Goal: Task Accomplishment & Management: Manage account settings

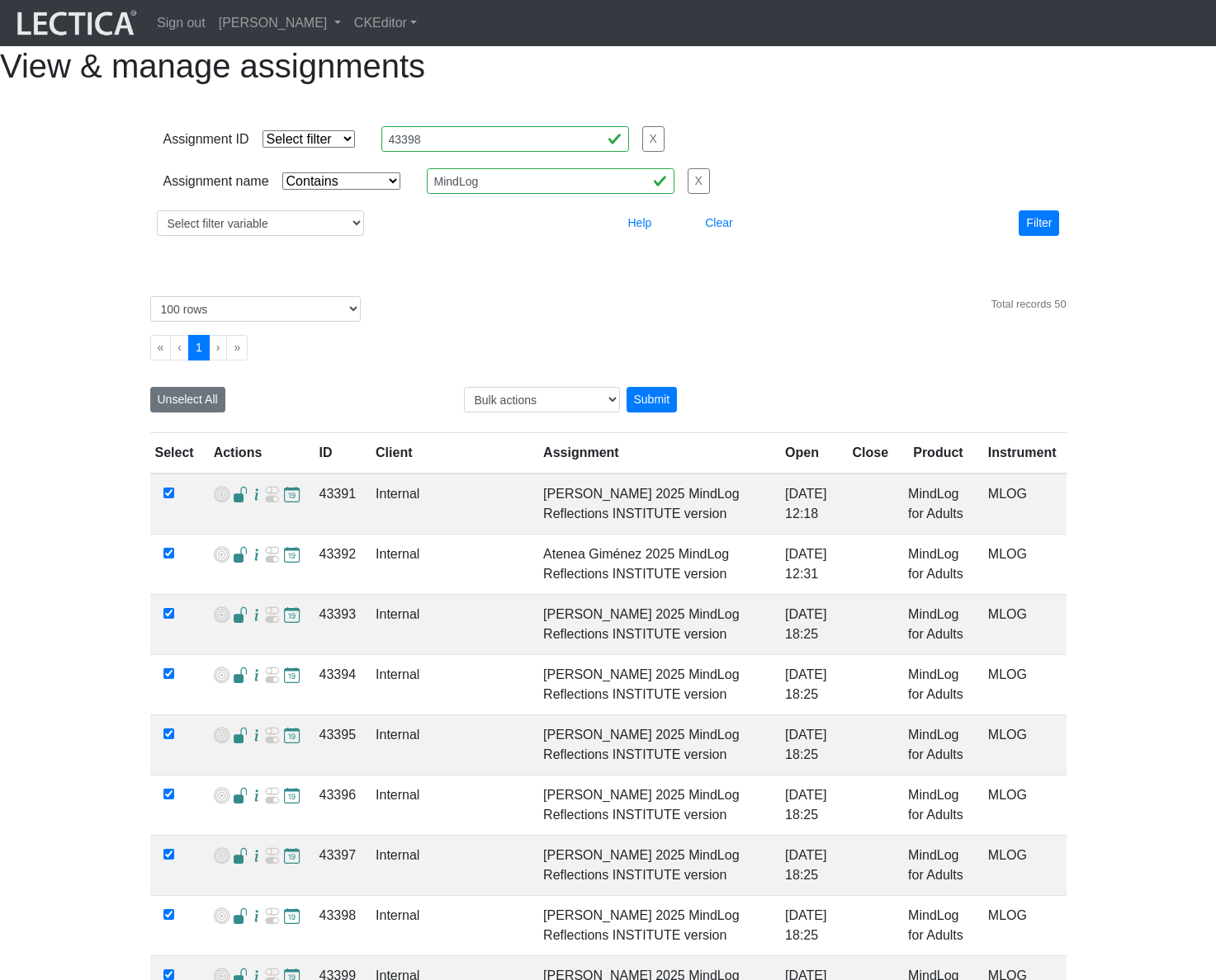
select select "icontains"
select select "100"
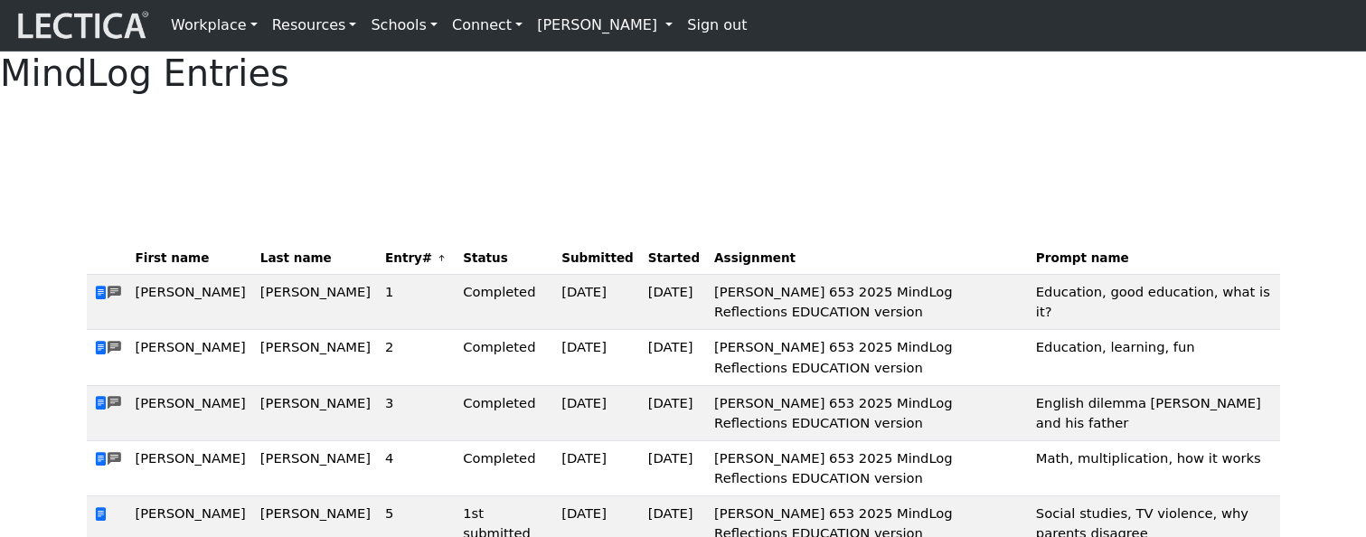
click at [551, 203] on div "MindLog Entries First name Last name Entry# Status Submitted Started Assignment…" at bounding box center [683, 364] width 1366 height 625
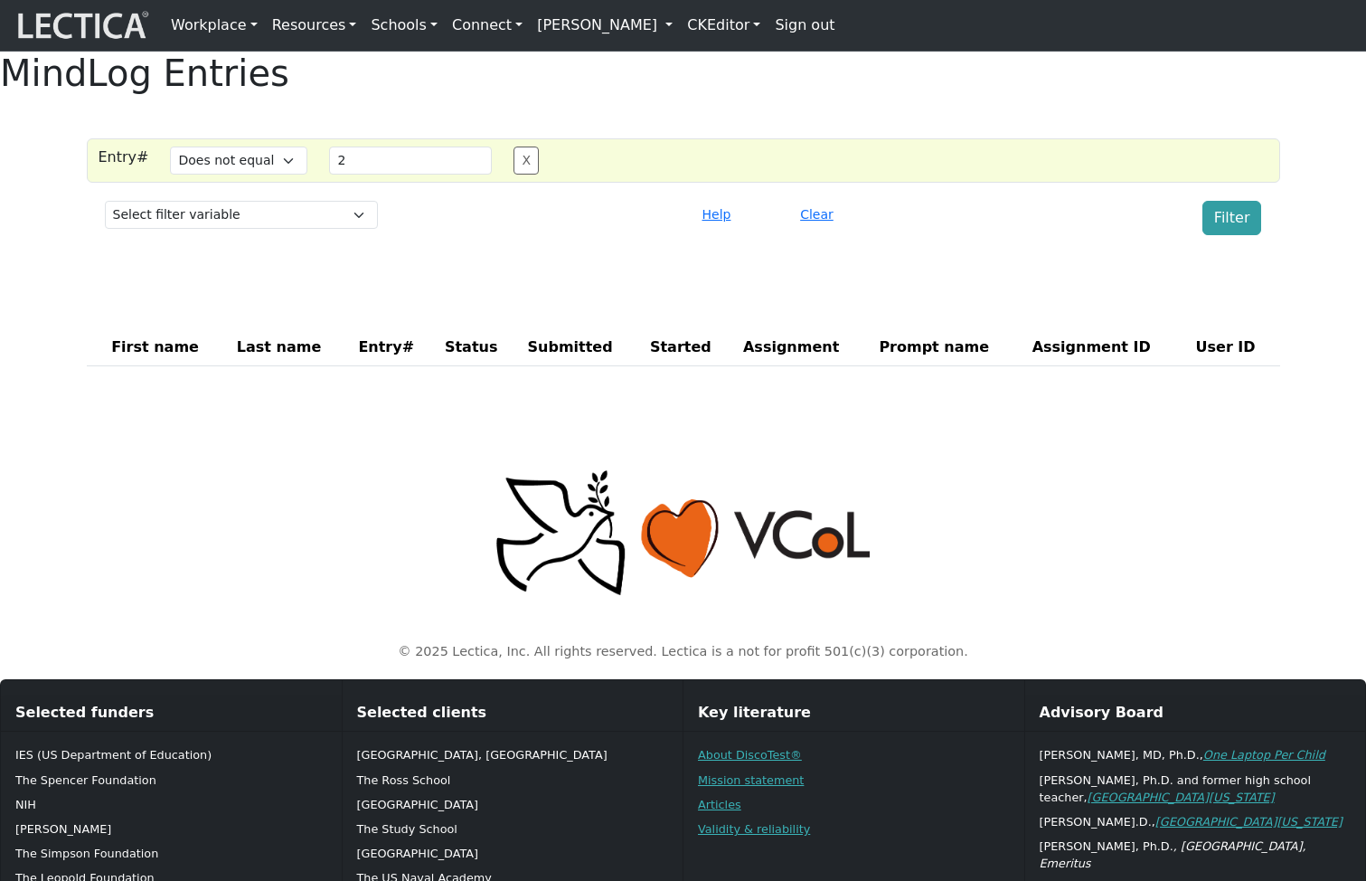
select select "not_iexact"
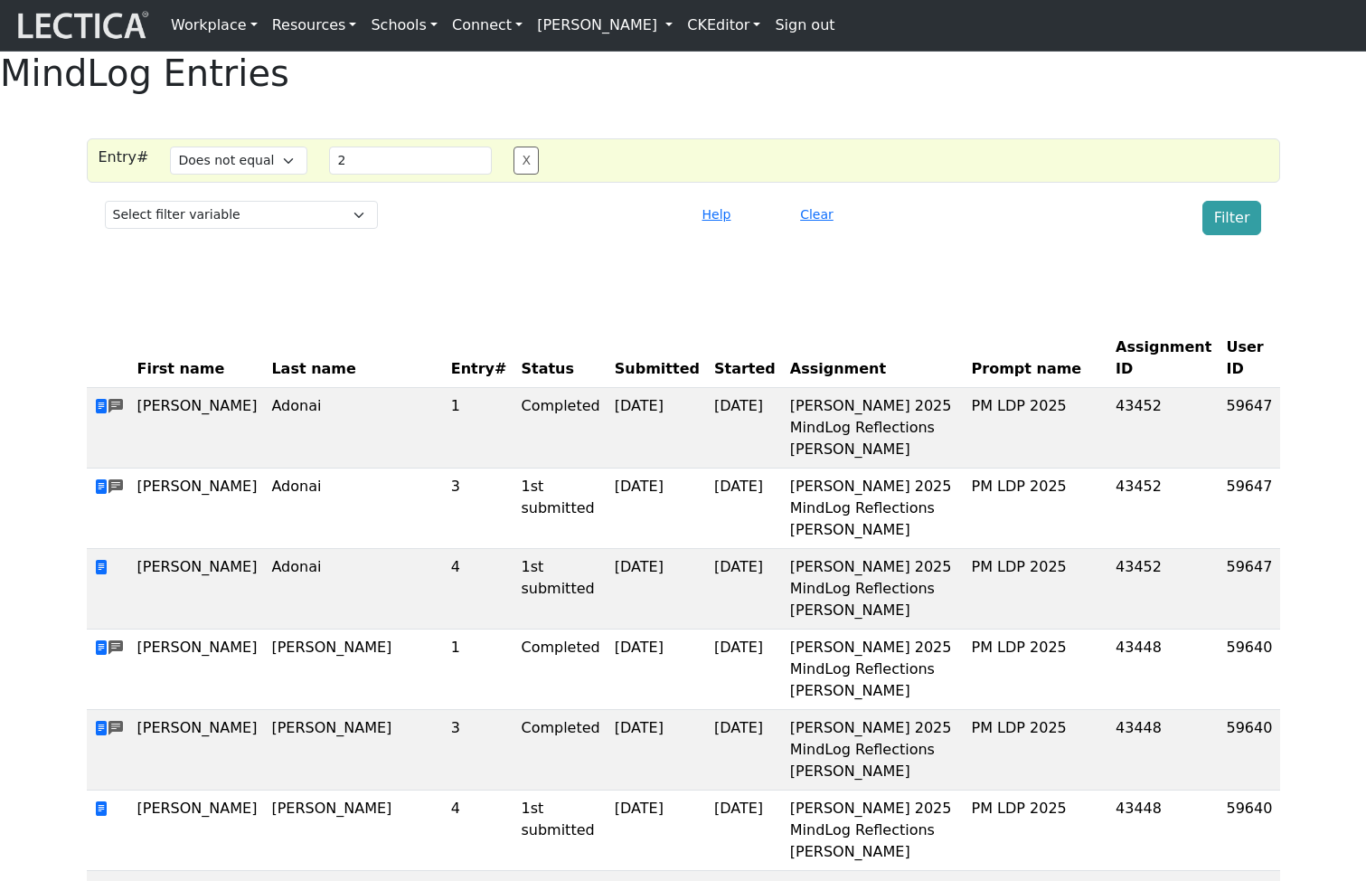
click at [653, 38] on link "[PERSON_NAME]" at bounding box center [605, 25] width 150 height 36
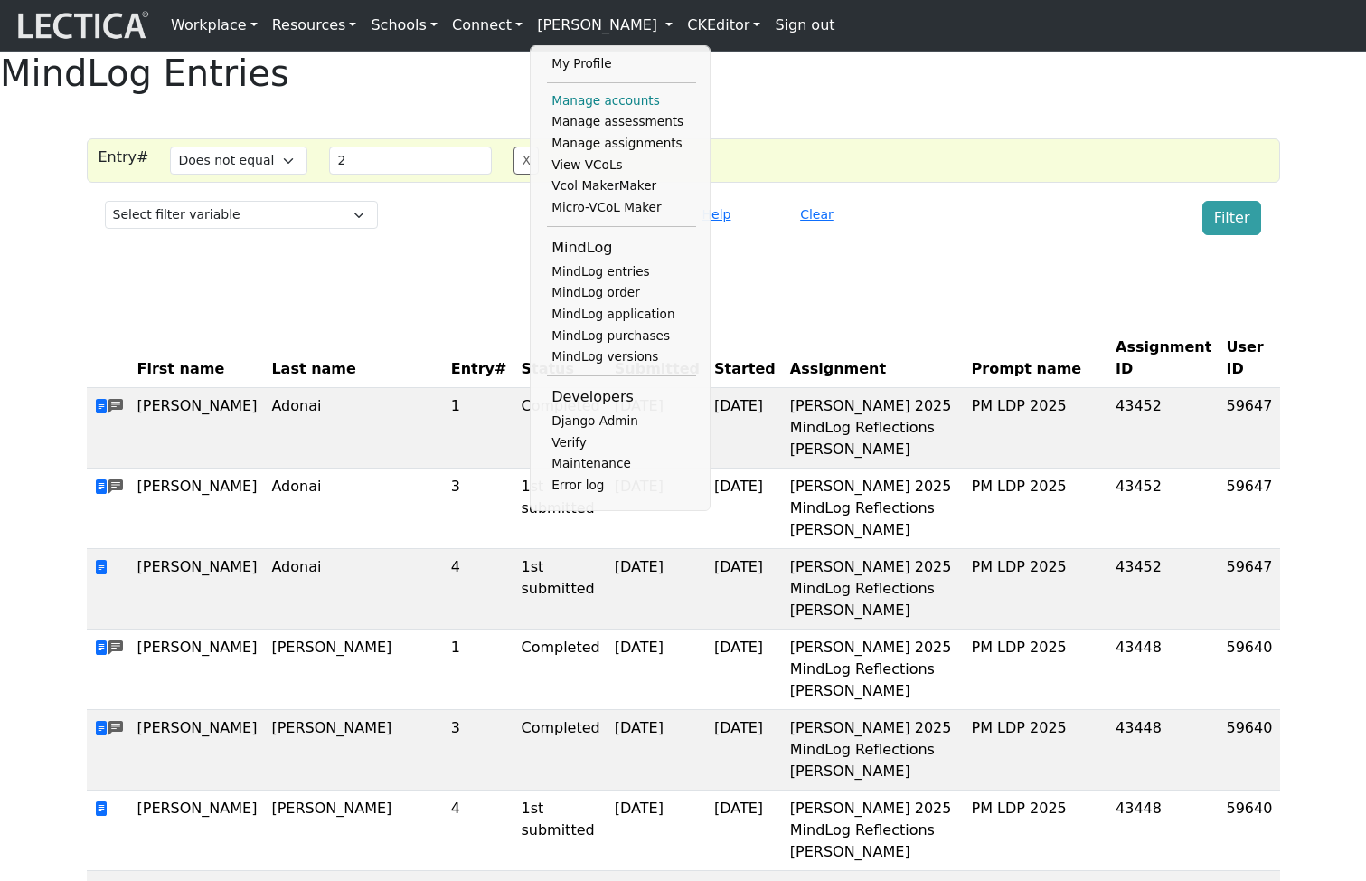
click at [586, 104] on link "Manage accounts" at bounding box center [621, 101] width 149 height 22
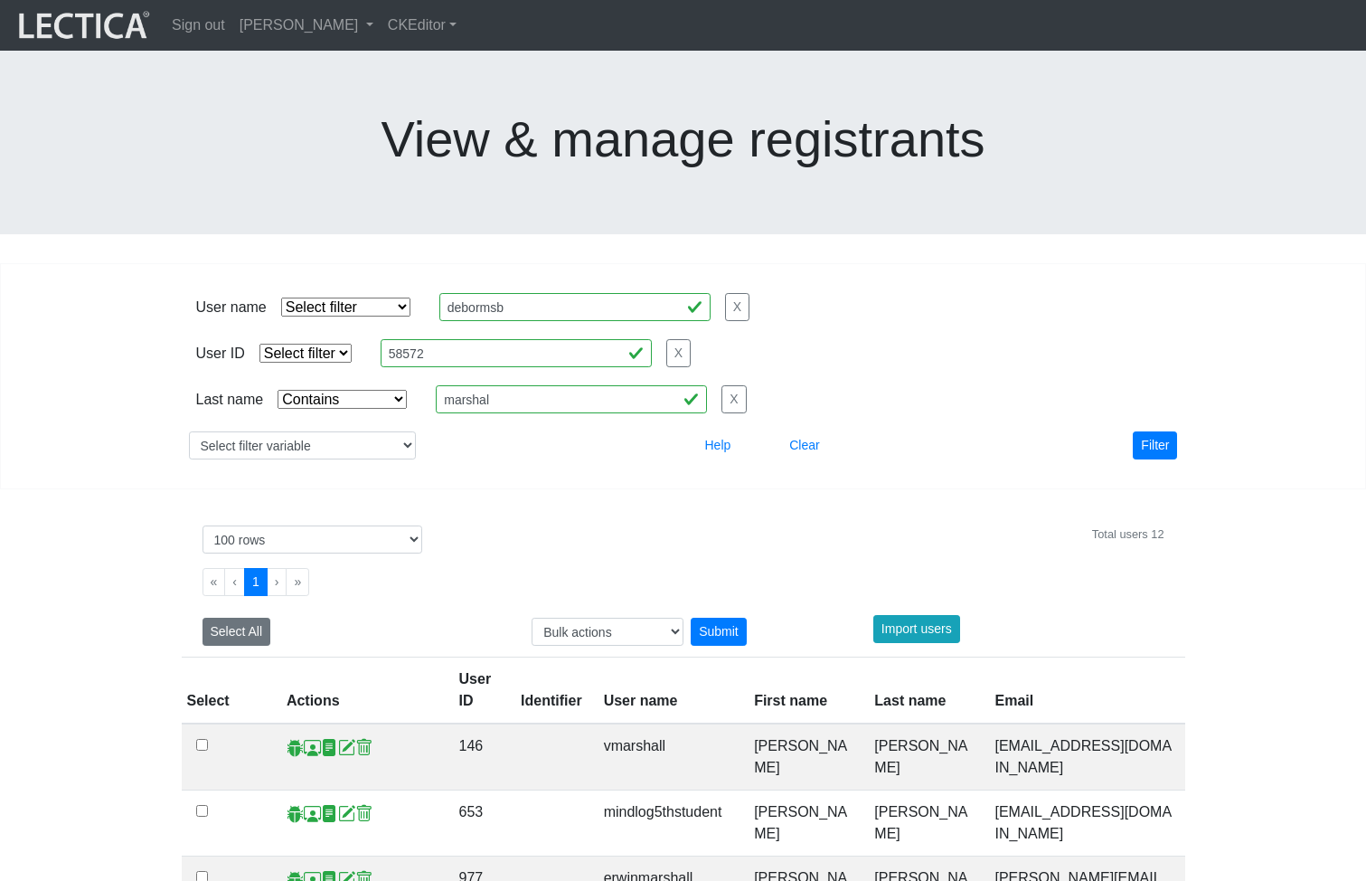
select select "icontains"
select select "100"
click at [1161, 431] on button "Filter" at bounding box center [1155, 445] width 44 height 28
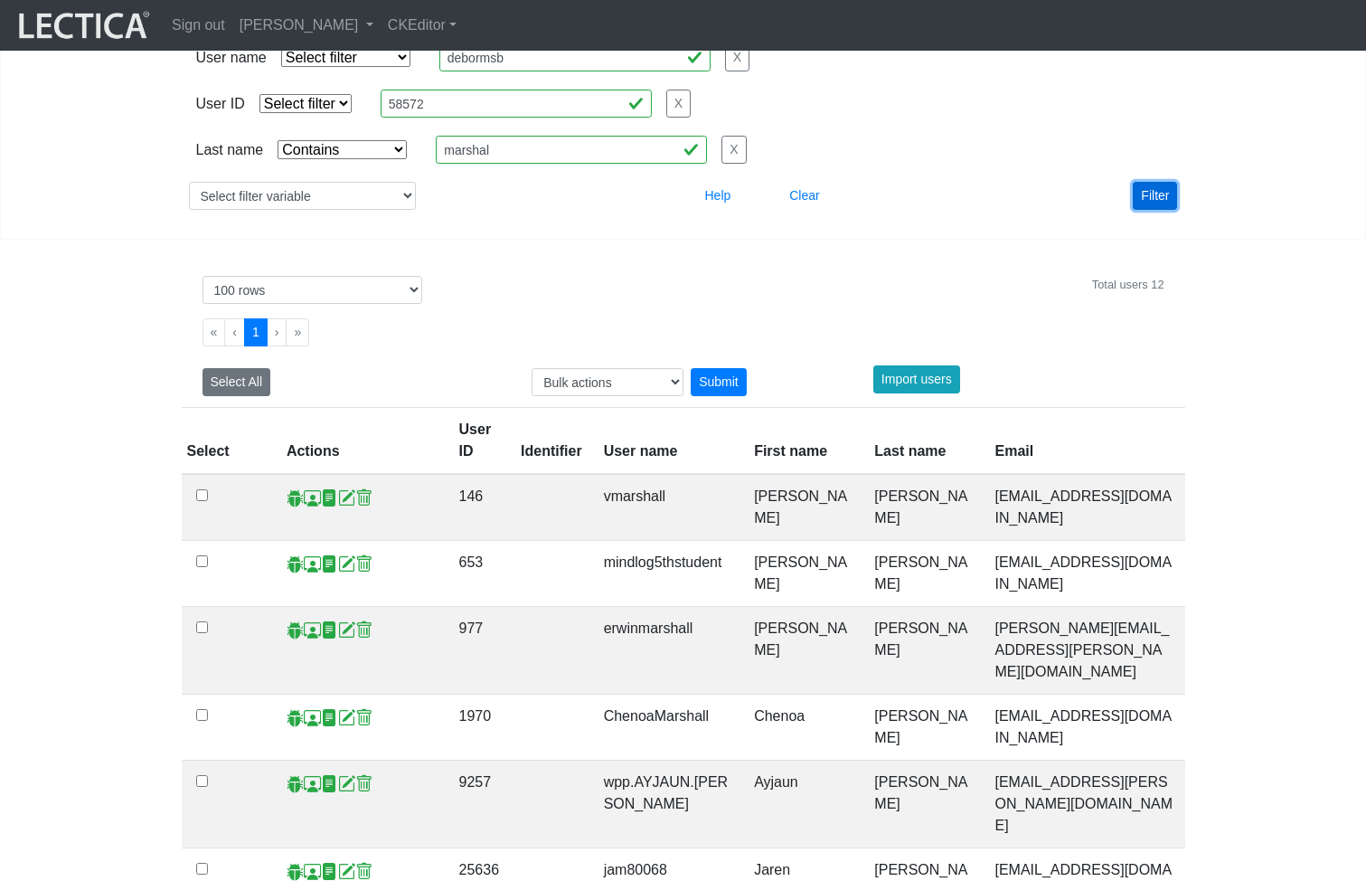
scroll to position [411, 0]
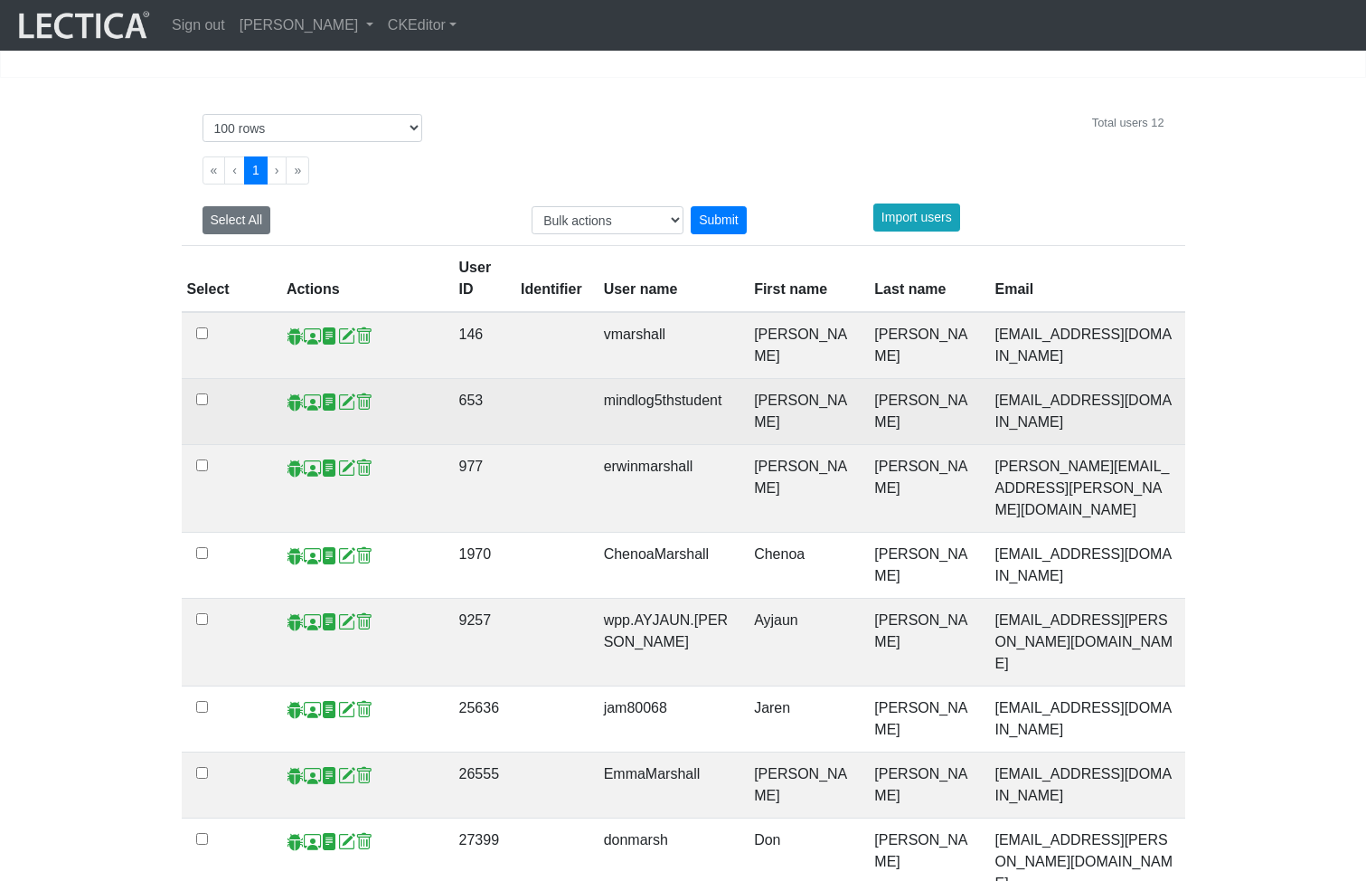
click at [308, 392] on span at bounding box center [312, 401] width 17 height 19
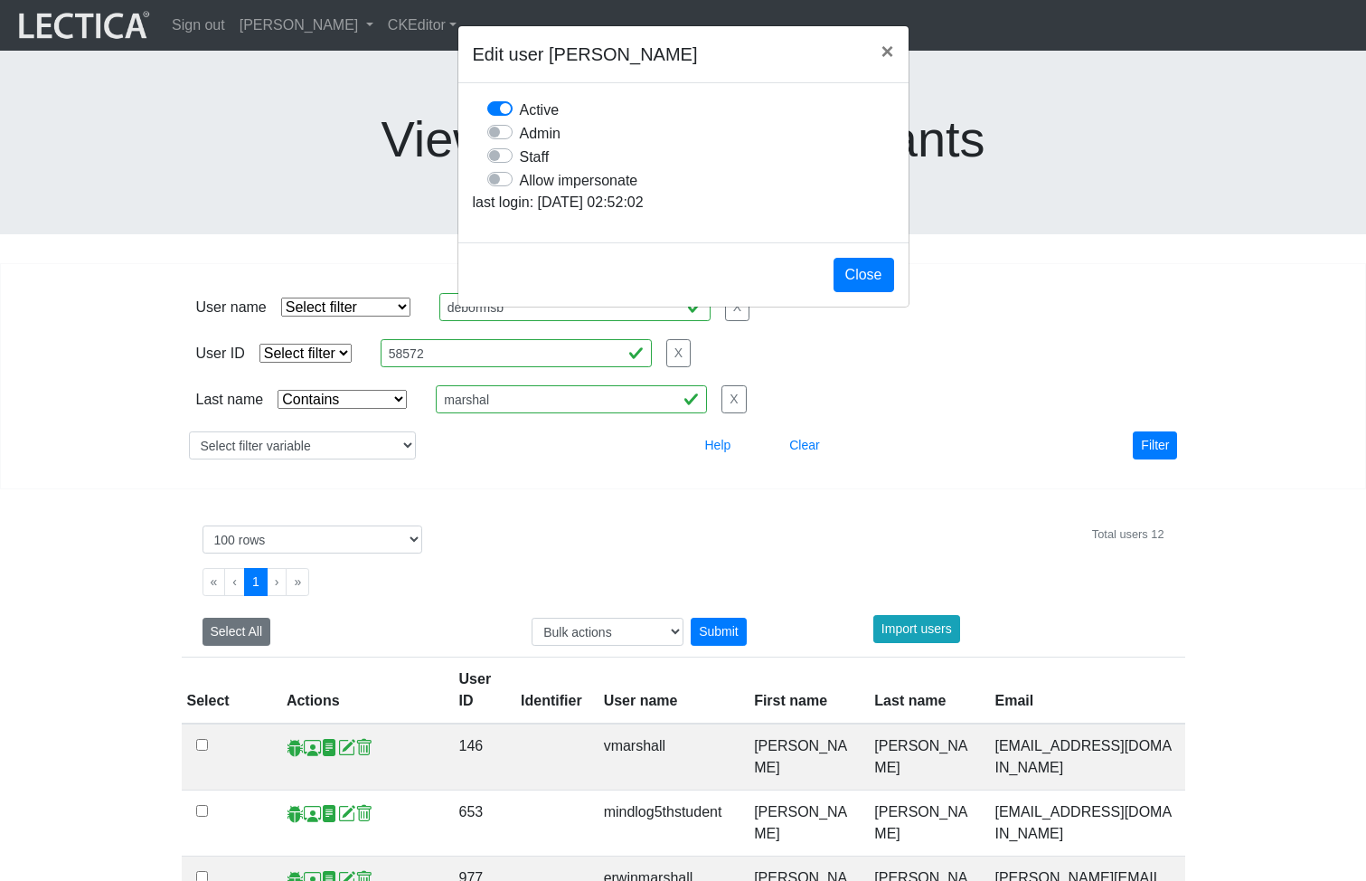
click at [520, 192] on label "Allow impersonate" at bounding box center [579, 180] width 118 height 24
click at [502, 186] on input "Allow impersonate" at bounding box center [494, 177] width 14 height 18
checkbox input "true"
click at [879, 292] on button "Close" at bounding box center [864, 275] width 61 height 34
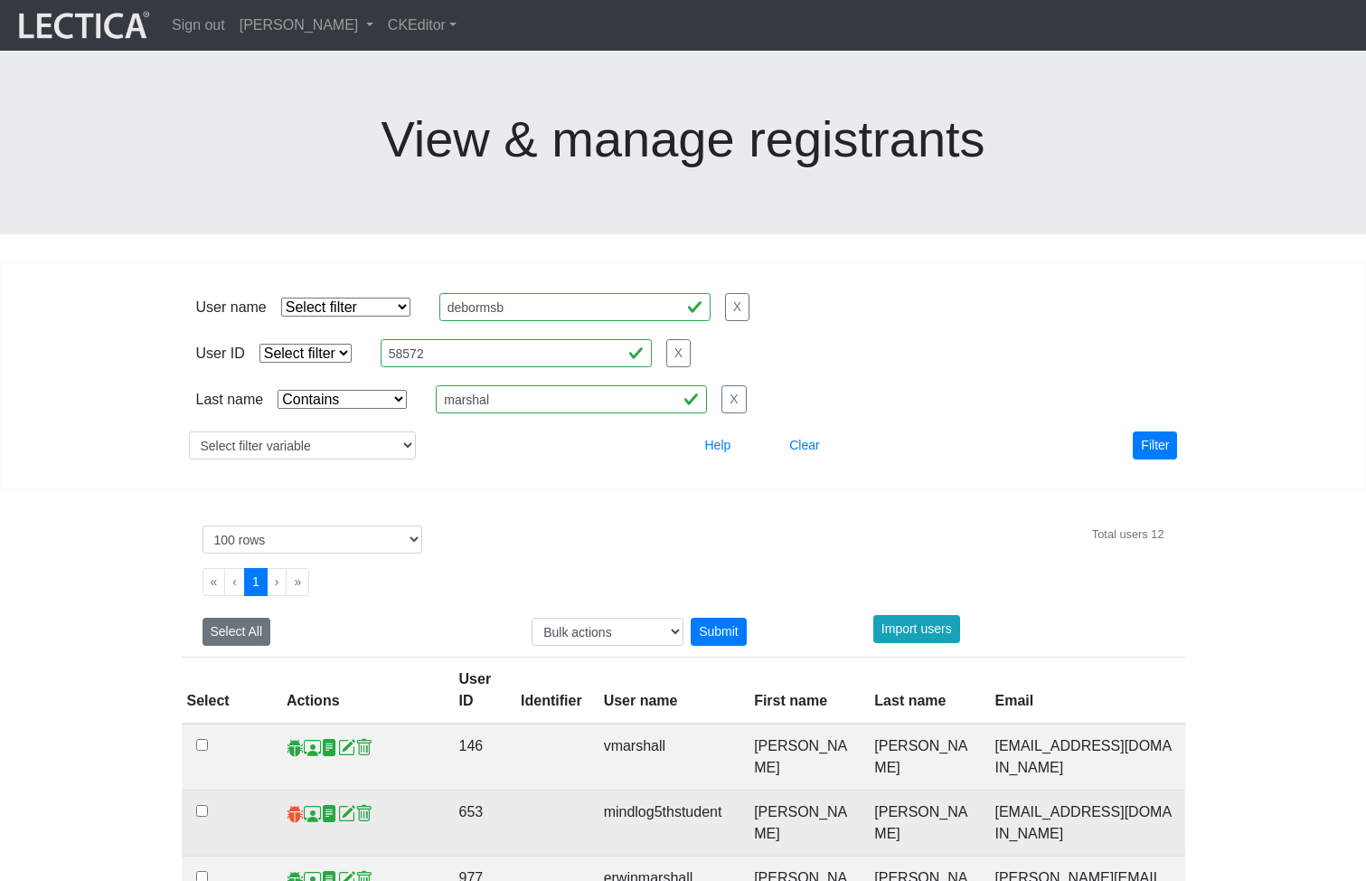
click at [288, 804] on span at bounding box center [295, 813] width 17 height 19
